Goal: Task Accomplishment & Management: Complete application form

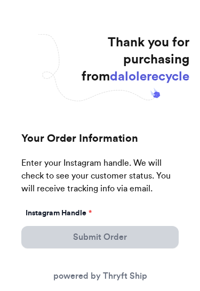
click at [71, 213] on label "Instagram Handle *" at bounding box center [59, 213] width 66 height 11
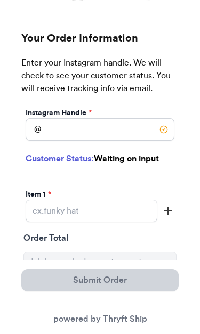
scroll to position [101, 0]
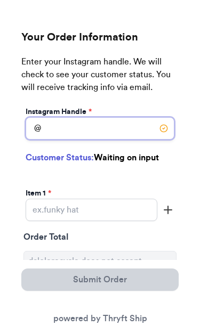
click at [80, 133] on input "Instagram Handle *" at bounding box center [100, 129] width 149 height 22
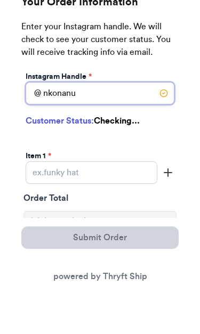
type input "nkonanui"
select select "HI"
type input "Hilo"
type input "96720"
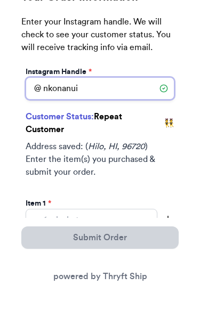
type input "nkonanui"
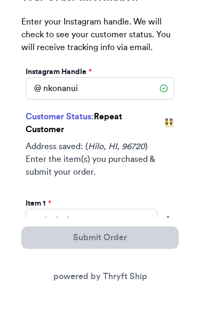
scroll to position [250, 0]
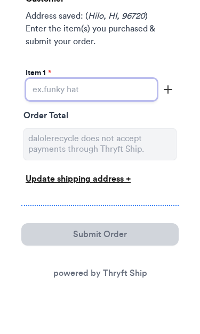
click at [86, 103] on input "Instagram Handle *" at bounding box center [92, 114] width 132 height 22
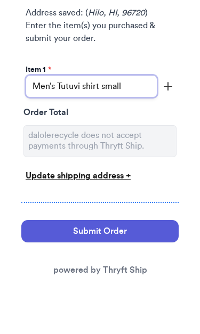
type input "Men’s Tutuvi shirt small"
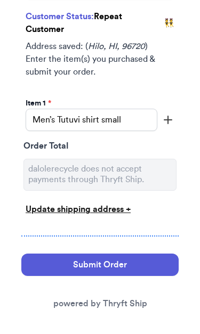
scroll to position [244, 0]
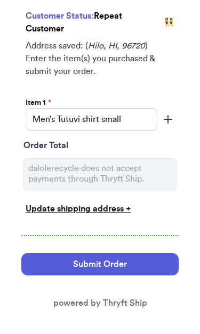
click at [99, 210] on div "Update shipping address +" at bounding box center [100, 209] width 149 height 13
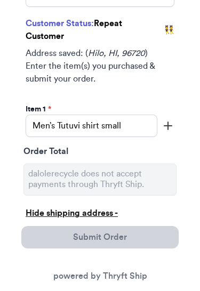
scroll to position [241, 0]
click at [94, 215] on div "Hide shipping address -" at bounding box center [100, 213] width 149 height 13
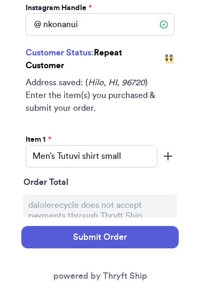
scroll to position [205, 0]
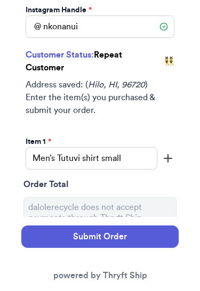
click at [171, 61] on span "👯" at bounding box center [169, 61] width 11 height 13
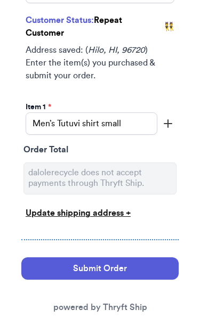
scroll to position [250, 0]
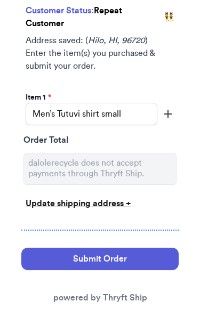
click at [101, 259] on button "Submit Order" at bounding box center [99, 259] width 157 height 22
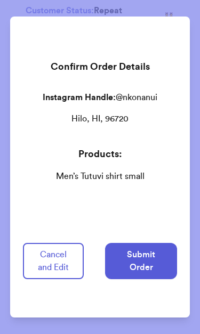
click at [141, 258] on button "Submit Order" at bounding box center [141, 261] width 72 height 36
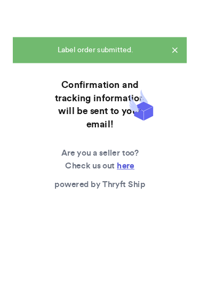
scroll to position [0, 0]
